Goal: Book appointment/travel/reservation

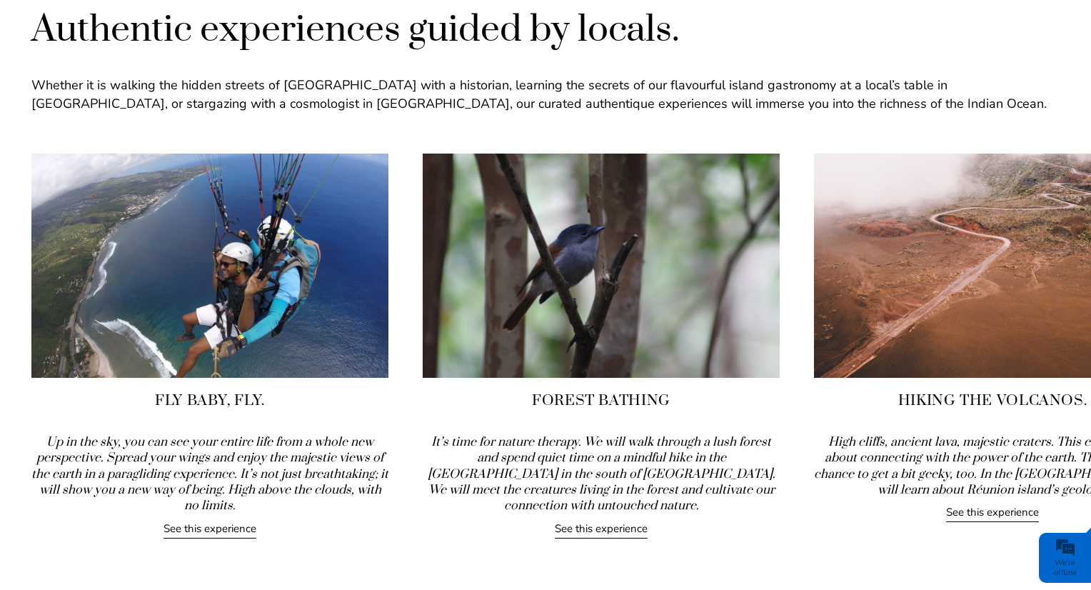
scroll to position [1395, 0]
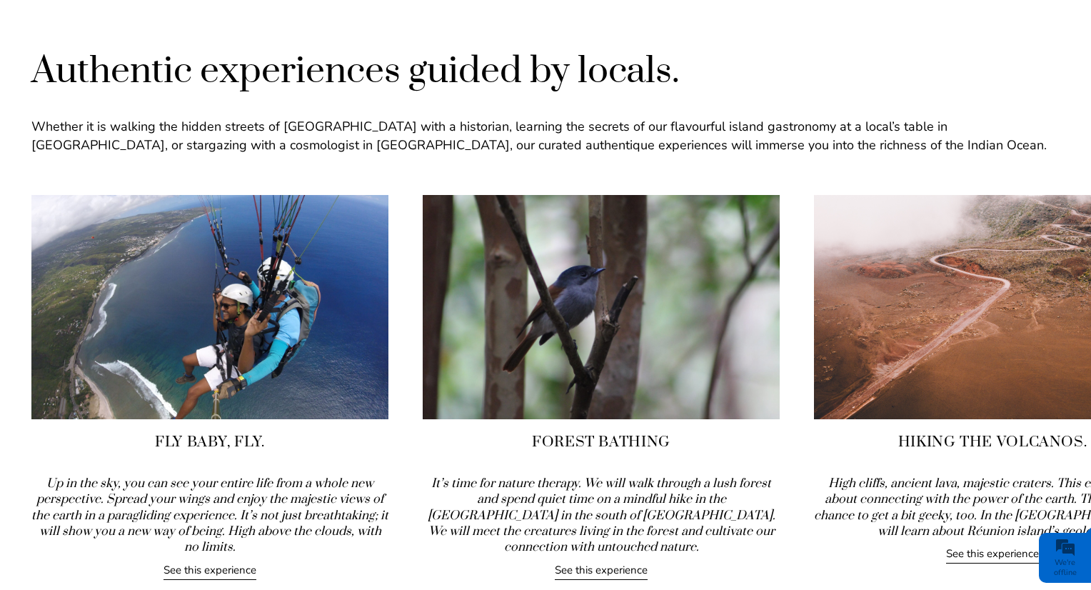
click at [963, 341] on img at bounding box center [992, 307] width 357 height 224
click at [985, 557] on link "See this experience" at bounding box center [992, 554] width 93 height 17
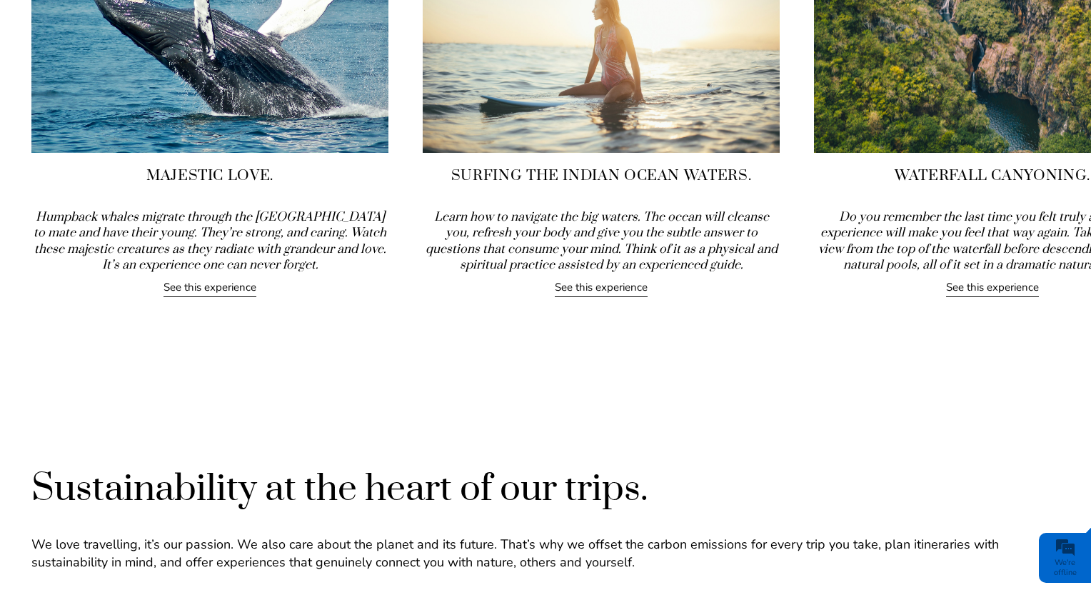
click at [206, 288] on link "See this experience" at bounding box center [210, 288] width 93 height 17
